Goal: Transaction & Acquisition: Register for event/course

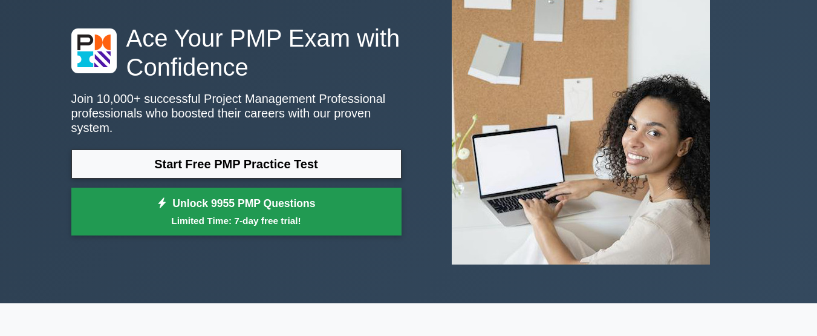
click at [294, 200] on link "Unlock 9955 PMP Questions Limited Time: 7-day free trial!" at bounding box center [236, 212] width 330 height 48
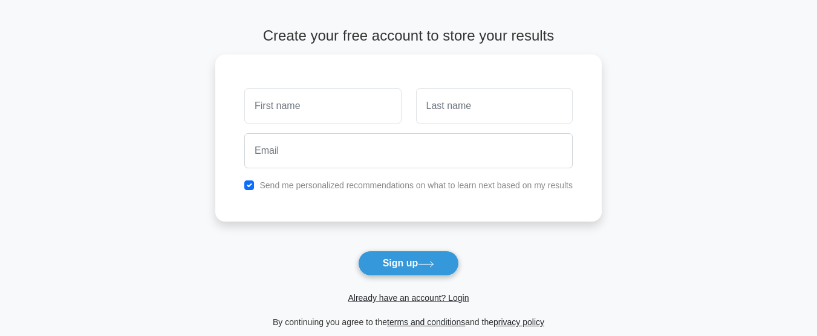
scroll to position [40, 0]
type input "ِ"
type input "Ahmed"
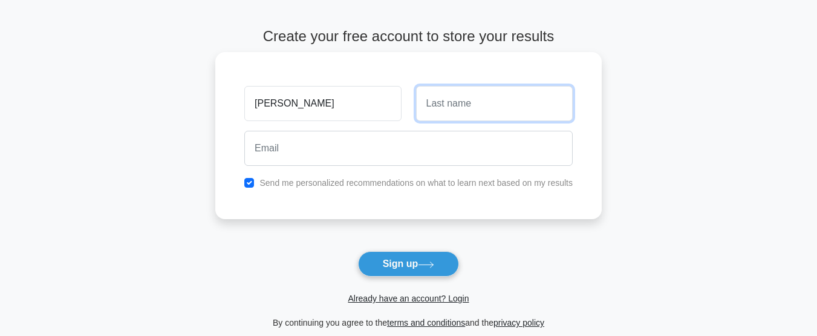
click at [491, 99] on input "text" at bounding box center [494, 103] width 157 height 35
type input "Magdy"
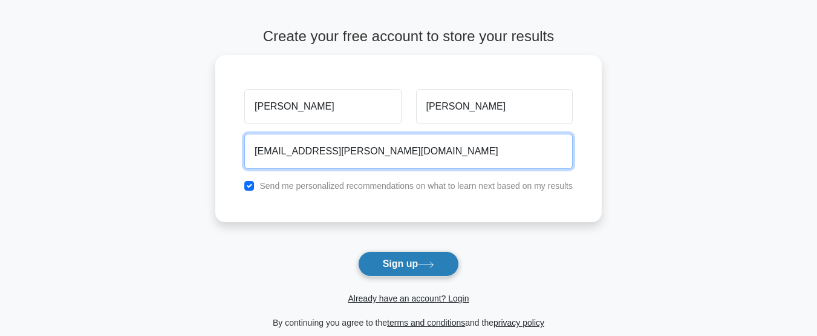
type input "eng.ahmed.magdy.shabaan@gmail.com"
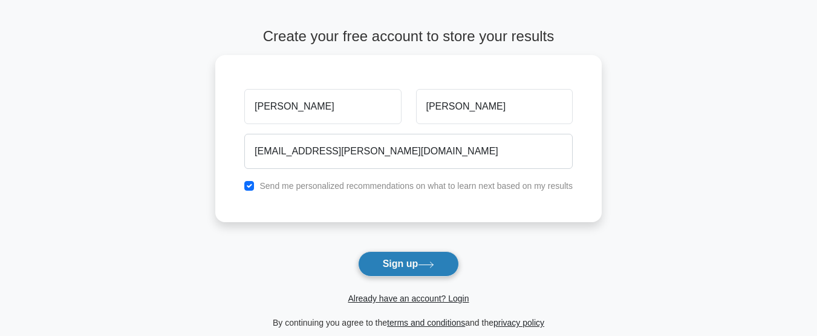
click at [430, 263] on icon at bounding box center [426, 264] width 16 height 7
